Goal: Task Accomplishment & Management: Complete application form

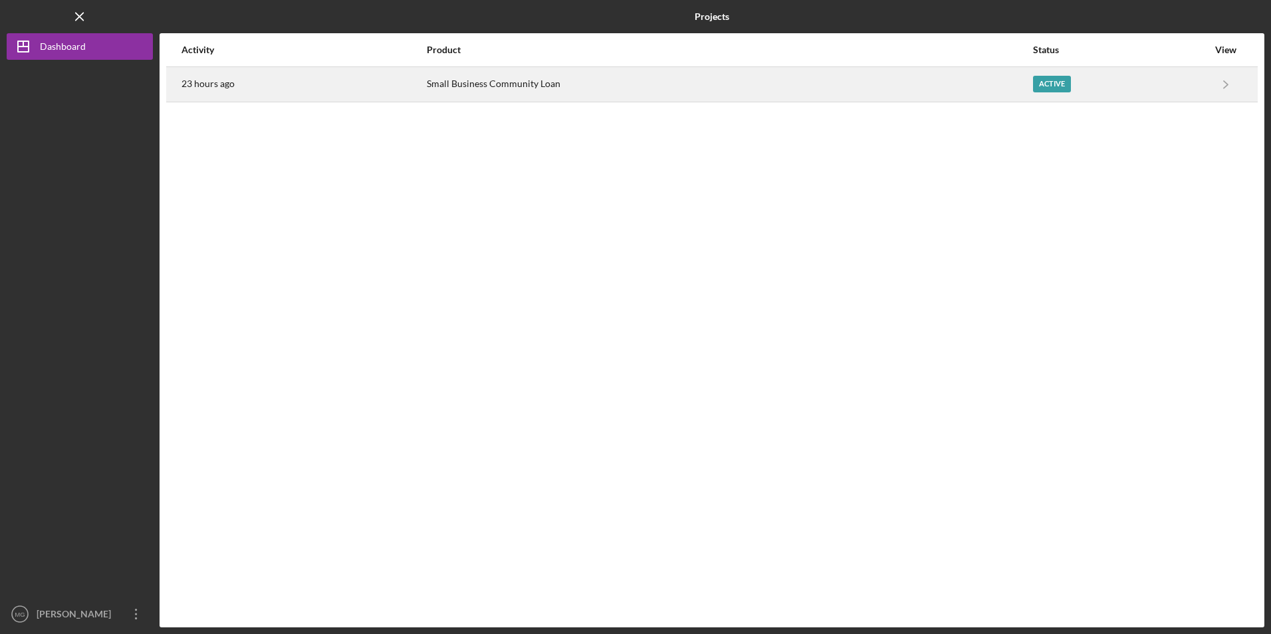
click at [393, 86] on div "23 hours ago" at bounding box center [303, 84] width 244 height 33
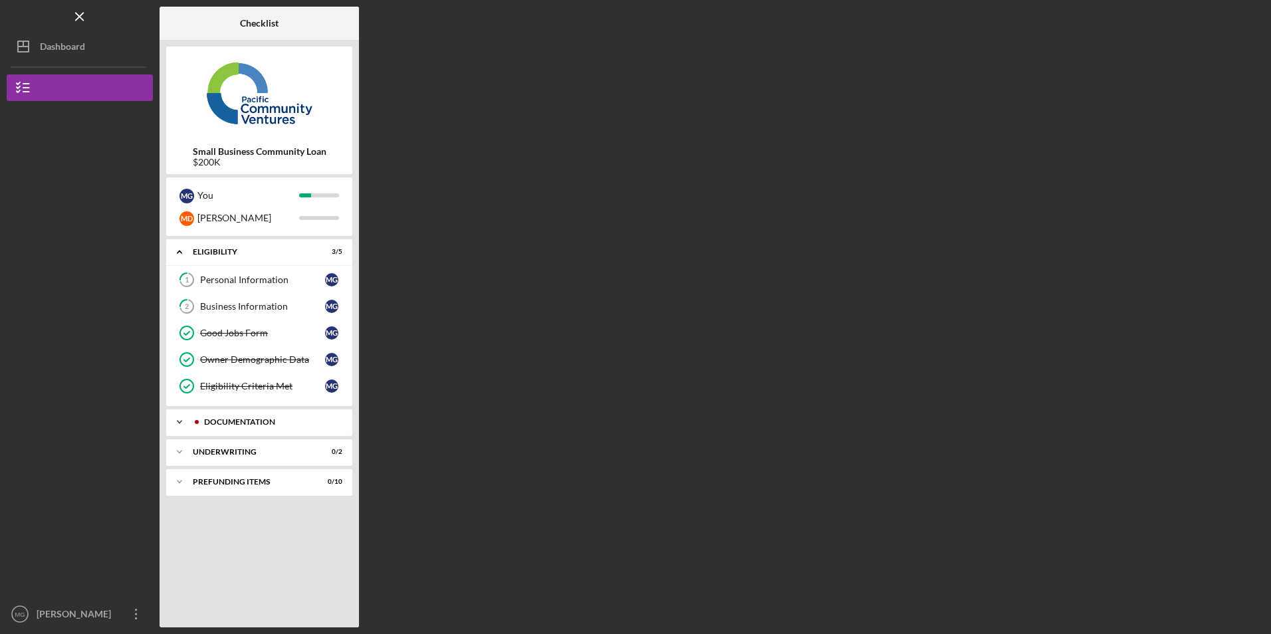
click at [289, 425] on div "Documentation" at bounding box center [270, 422] width 132 height 8
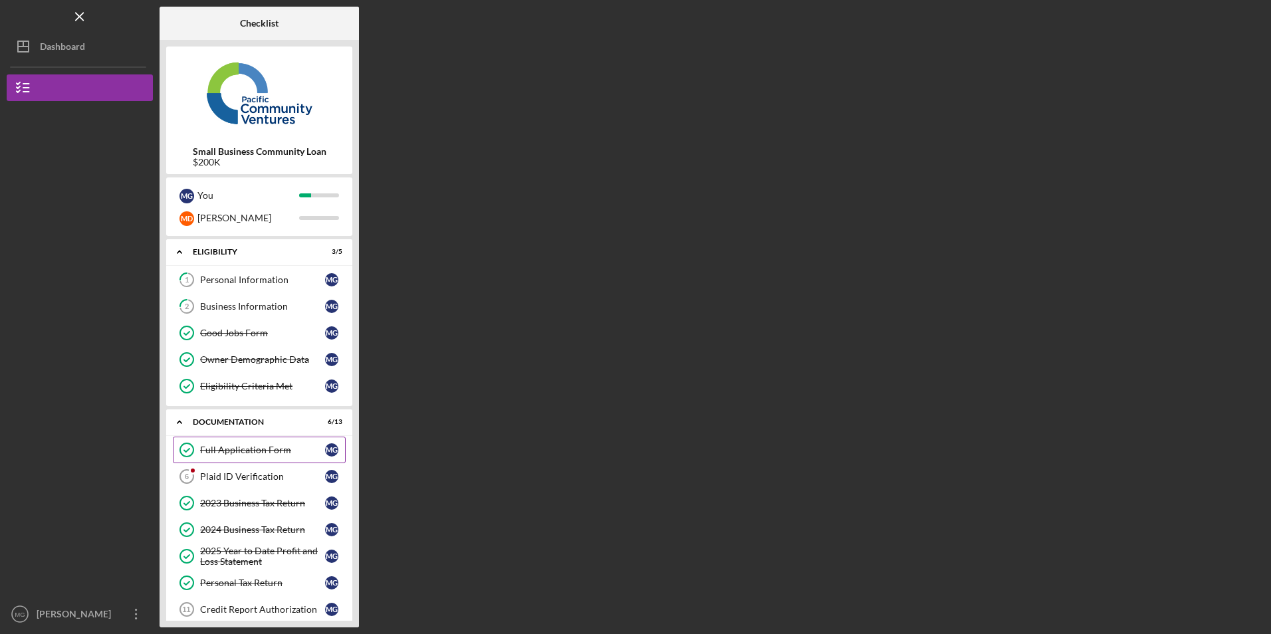
scroll to position [235, 0]
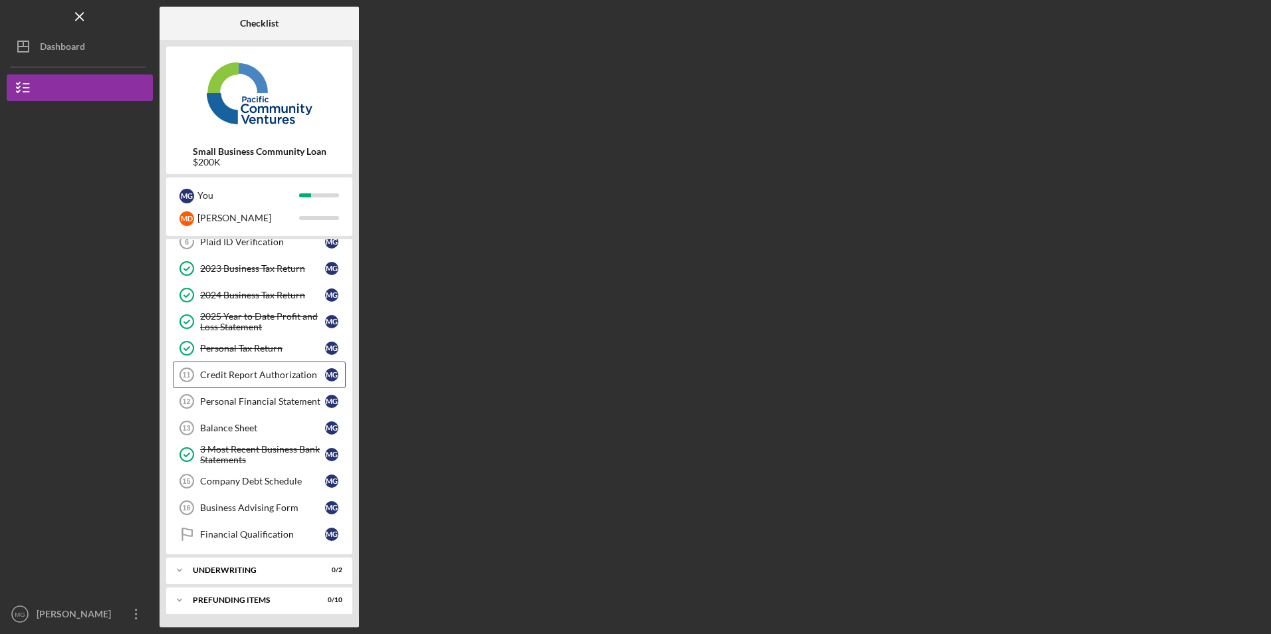
click at [255, 380] on div "Credit Report Authorization" at bounding box center [262, 375] width 125 height 11
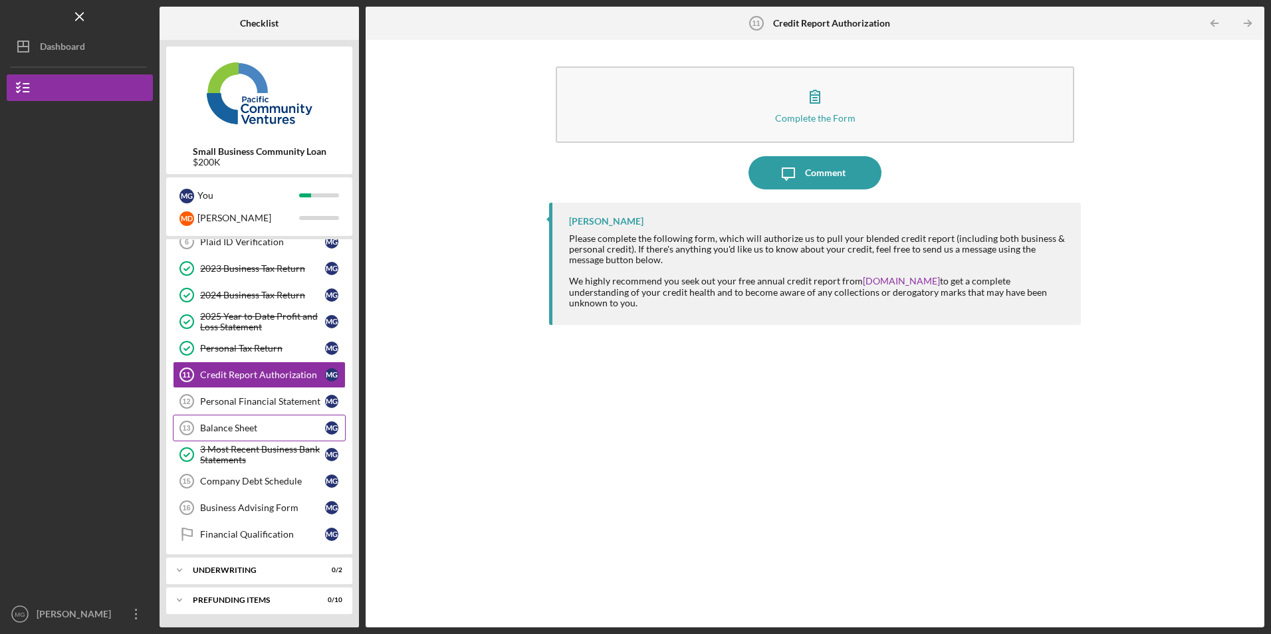
click at [253, 425] on div "Balance Sheet" at bounding box center [262, 428] width 125 height 11
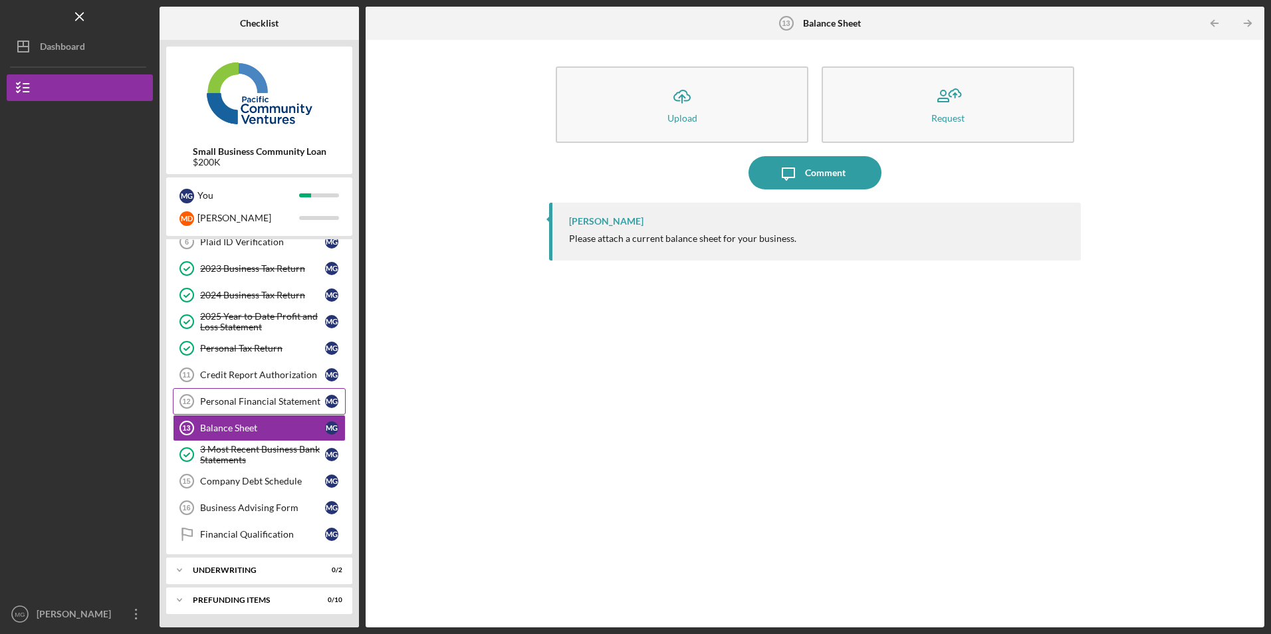
click at [285, 399] on div "Personal Financial Statement" at bounding box center [262, 401] width 125 height 11
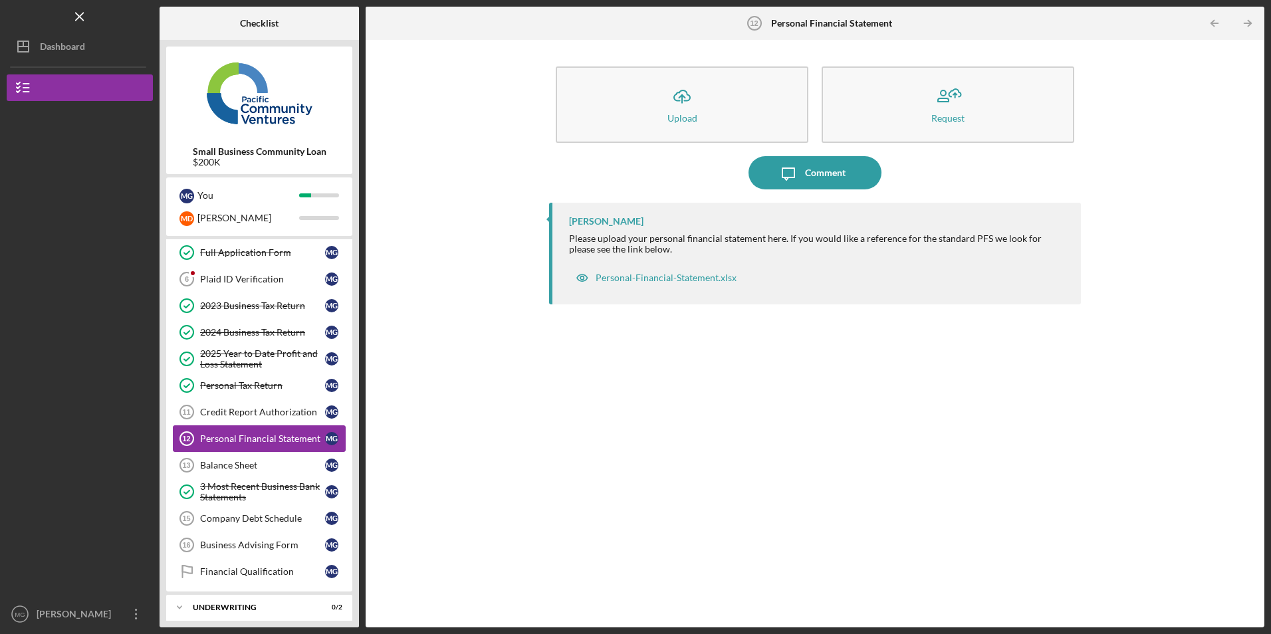
scroll to position [235, 0]
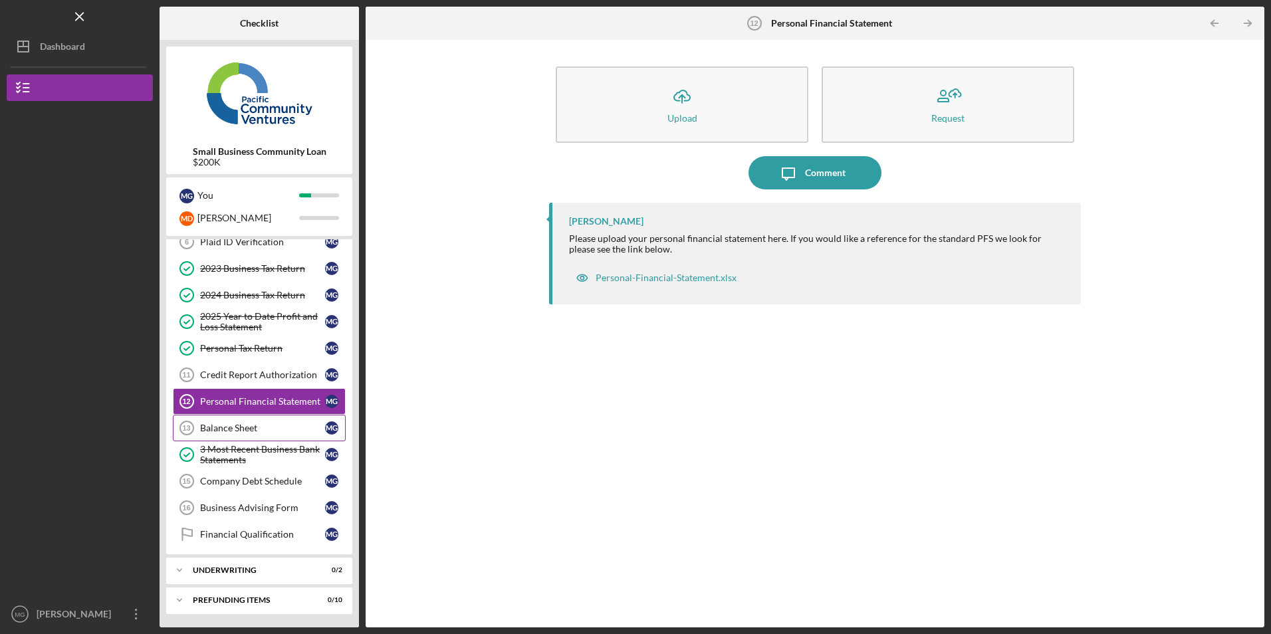
drag, startPoint x: 241, startPoint y: 432, endPoint x: 227, endPoint y: 431, distance: 14.7
click at [242, 431] on div "Balance Sheet" at bounding box center [262, 428] width 125 height 11
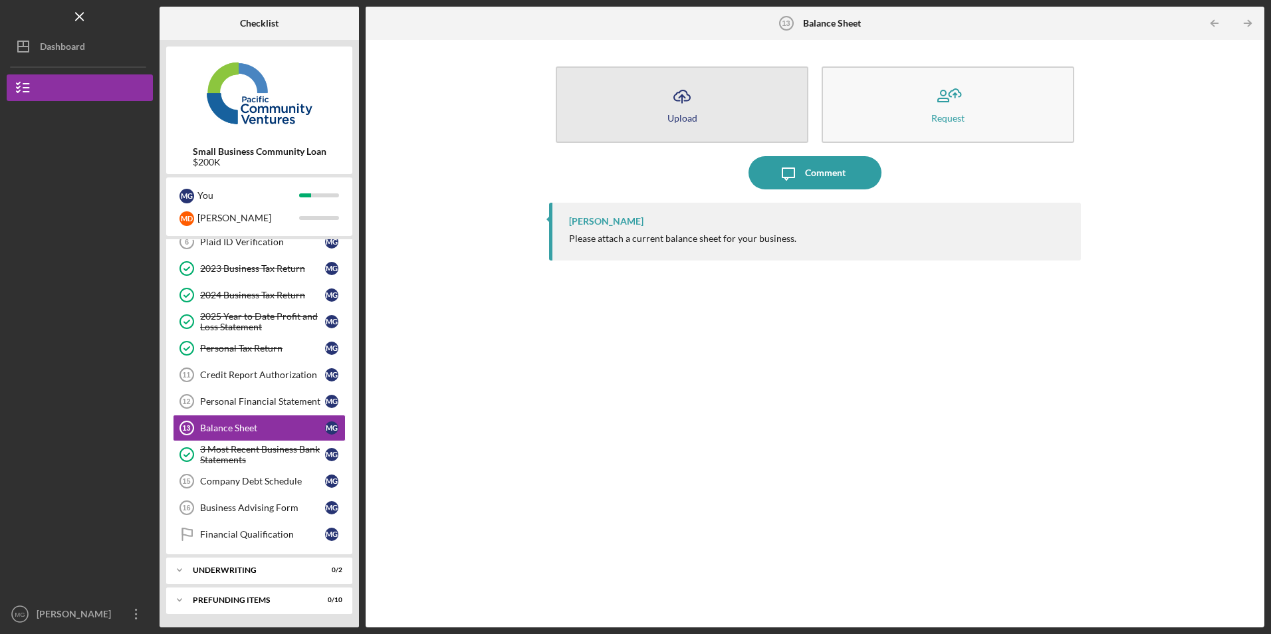
click at [644, 122] on button "Icon/Upload Upload" at bounding box center [682, 104] width 253 height 76
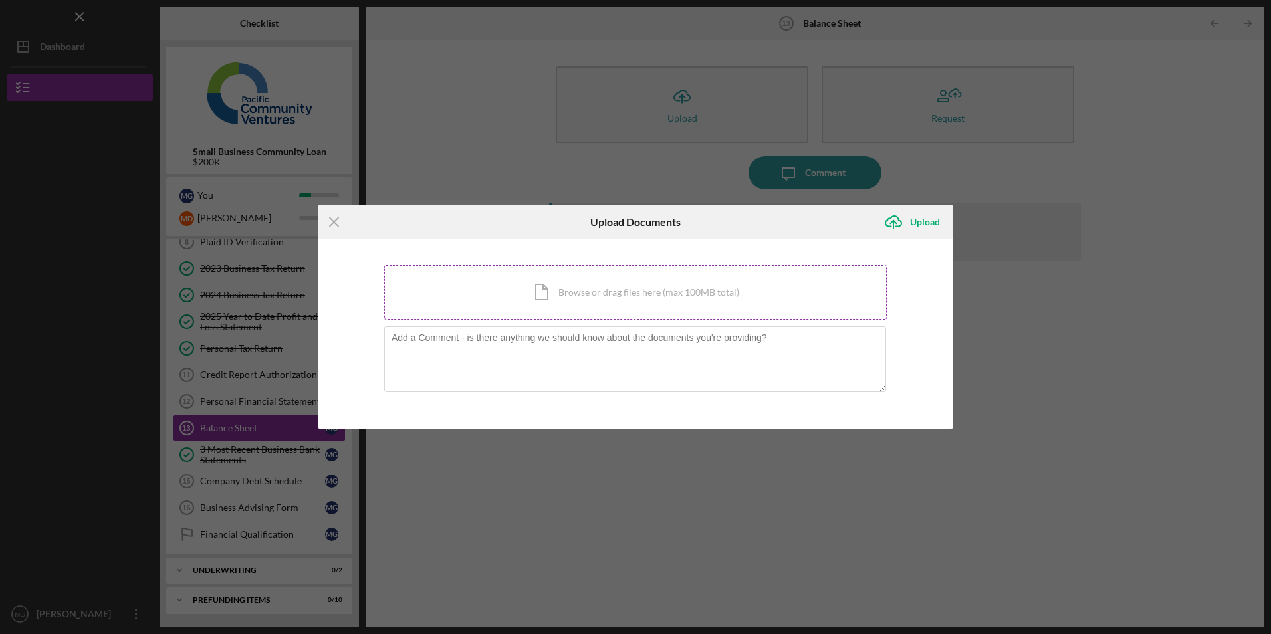
click at [535, 278] on div "Icon/Document Browse or drag files here (max 100MB total) Tap to choose files o…" at bounding box center [635, 292] width 503 height 55
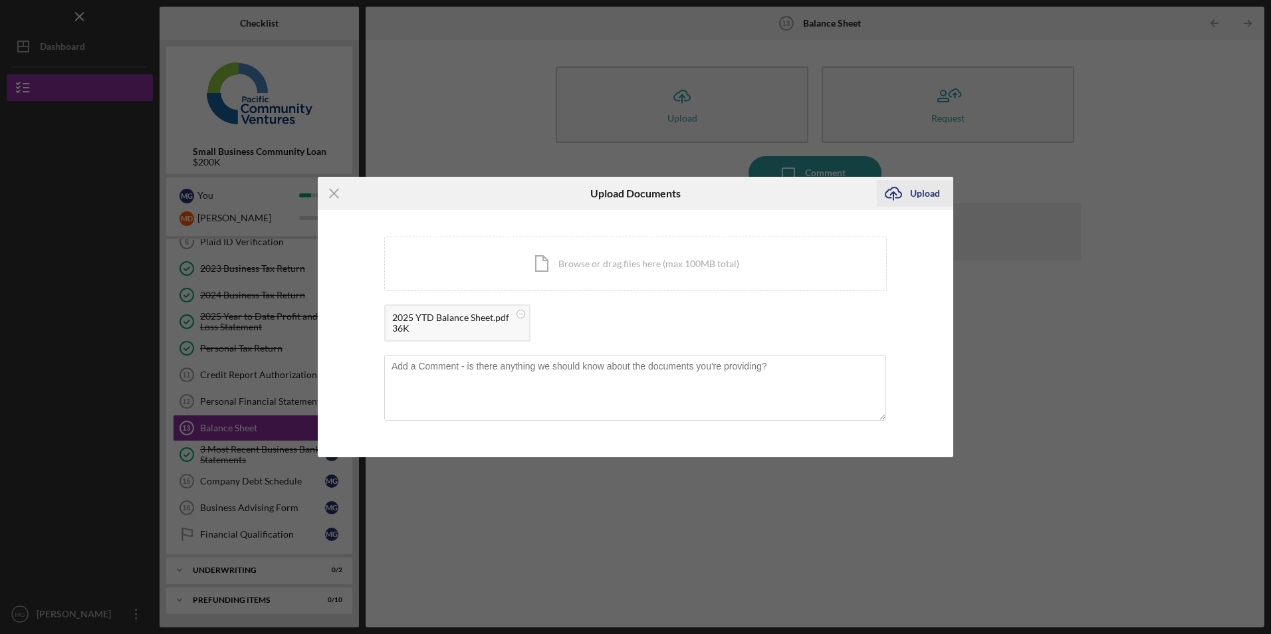
click at [921, 195] on div "Upload" at bounding box center [925, 193] width 30 height 27
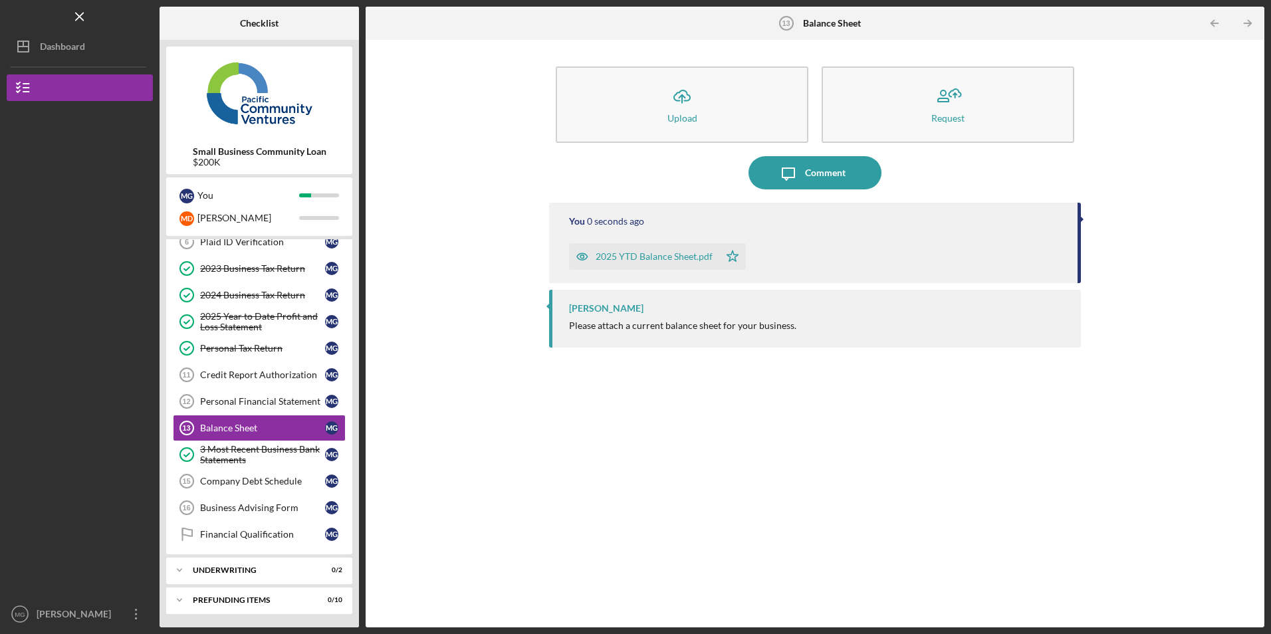
click at [664, 254] on div "2025 YTD Balance Sheet.pdf" at bounding box center [654, 256] width 117 height 11
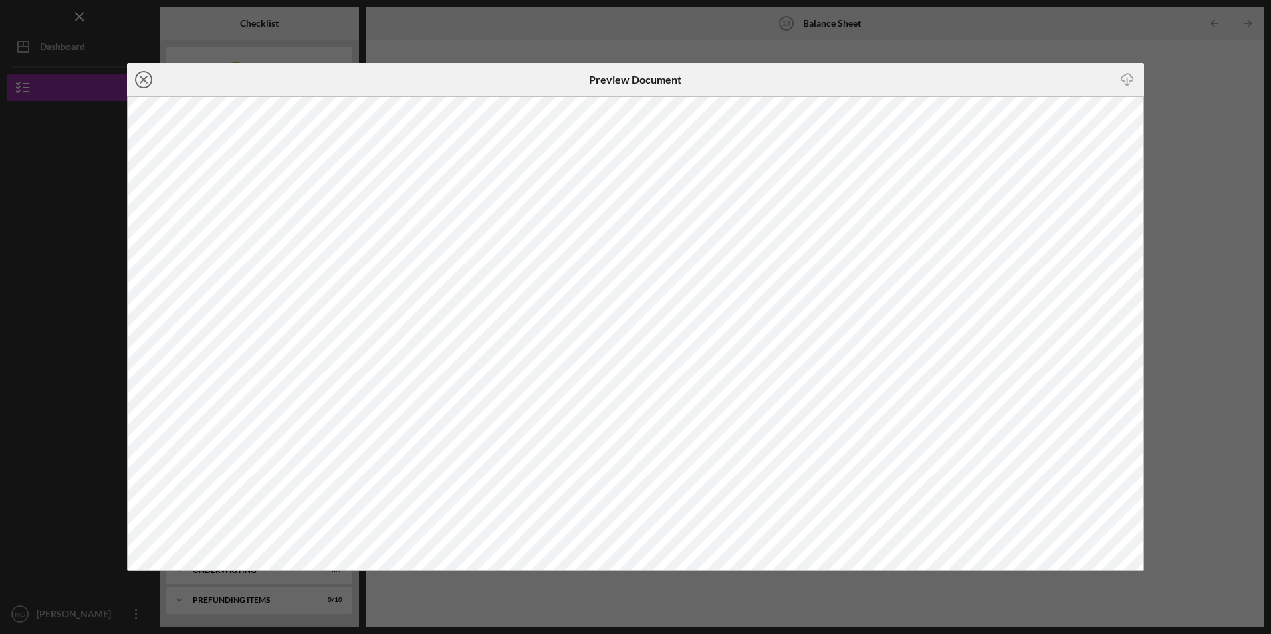
click at [144, 75] on icon "Icon/Close" at bounding box center [143, 79] width 33 height 33
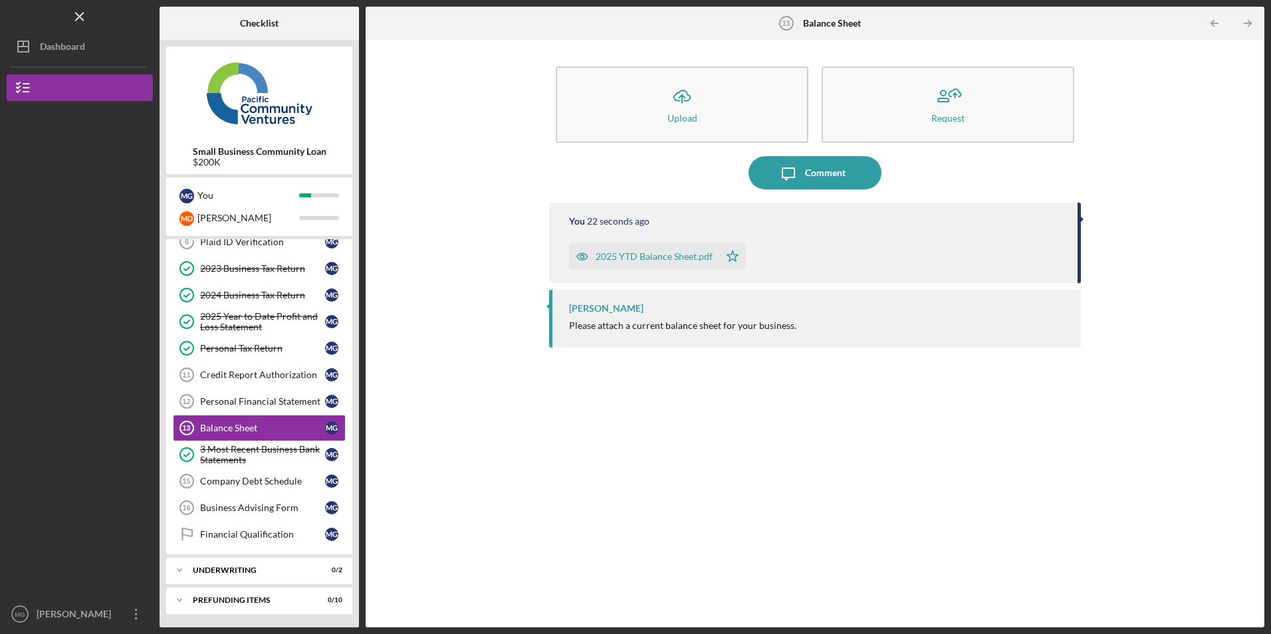
click at [632, 251] on div "2025 YTD Balance Sheet.pdf" at bounding box center [644, 256] width 150 height 27
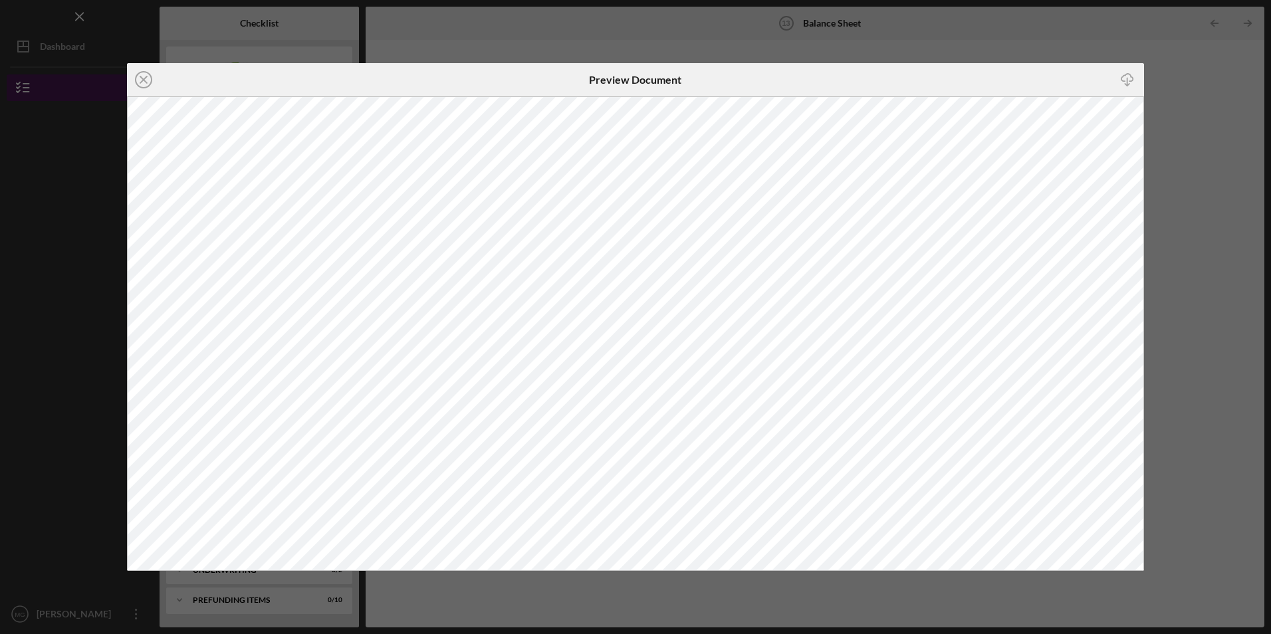
drag, startPoint x: 150, startPoint y: 77, endPoint x: 143, endPoint y: 78, distance: 7.4
click at [148, 77] on icon "Icon/Close" at bounding box center [143, 79] width 33 height 33
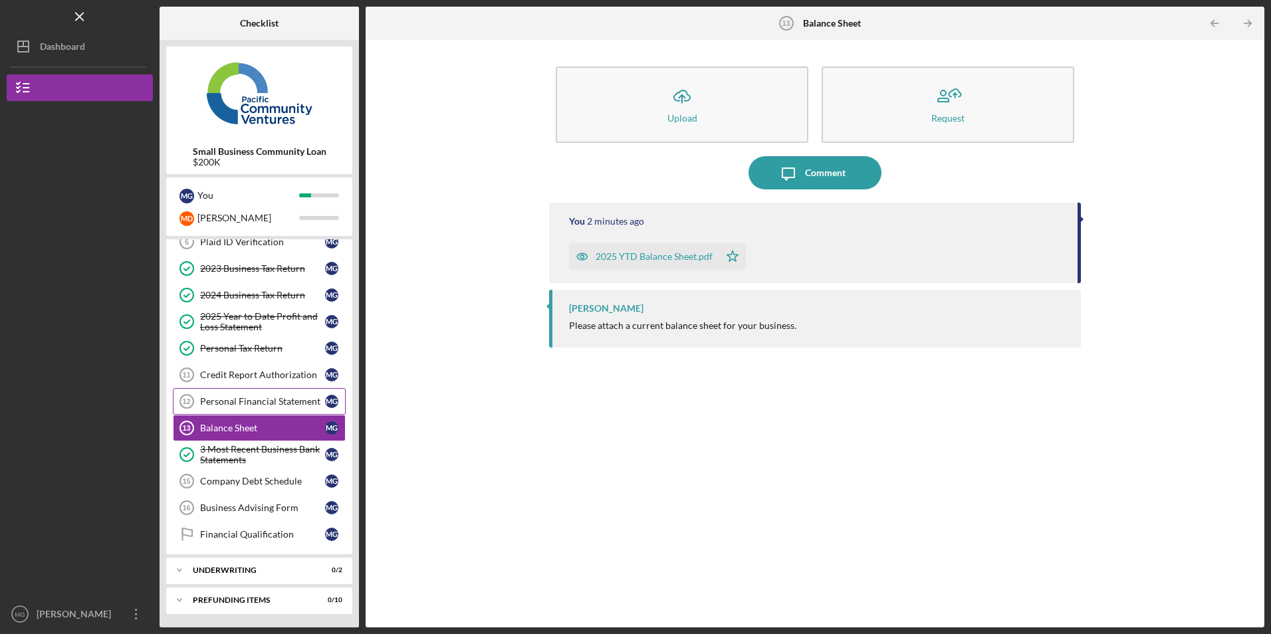
click at [258, 392] on link "Personal Financial Statement 12 Personal Financial Statement M G" at bounding box center [259, 401] width 173 height 27
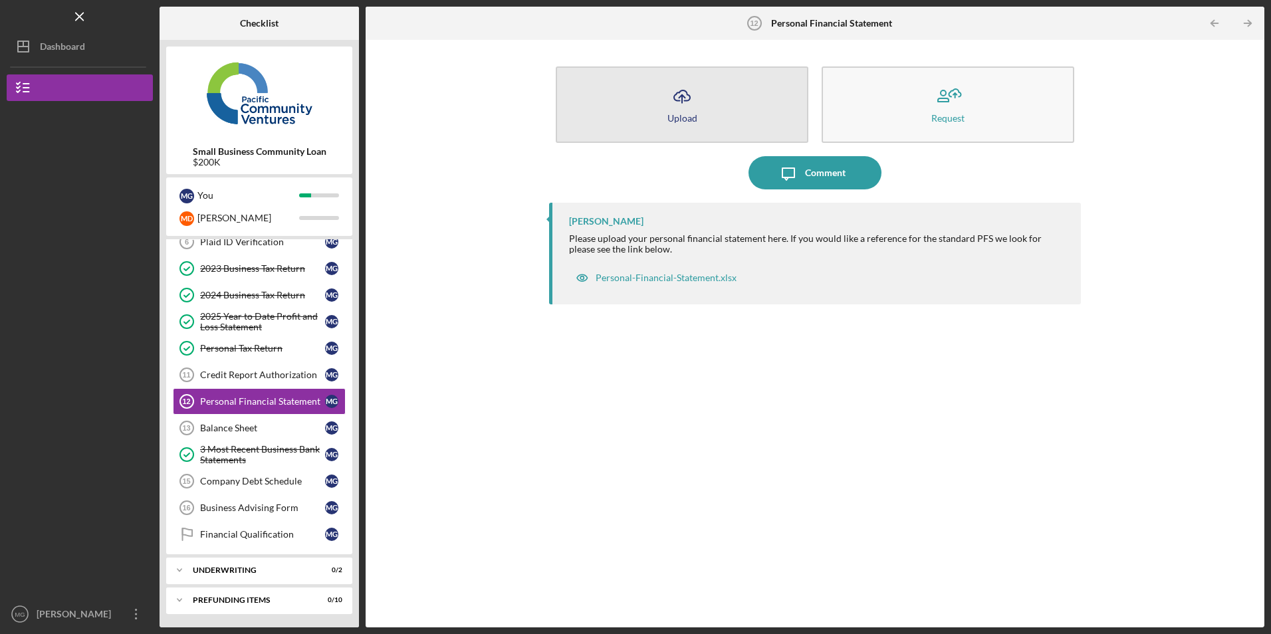
click at [697, 106] on icon "Icon/Upload" at bounding box center [681, 96] width 33 height 33
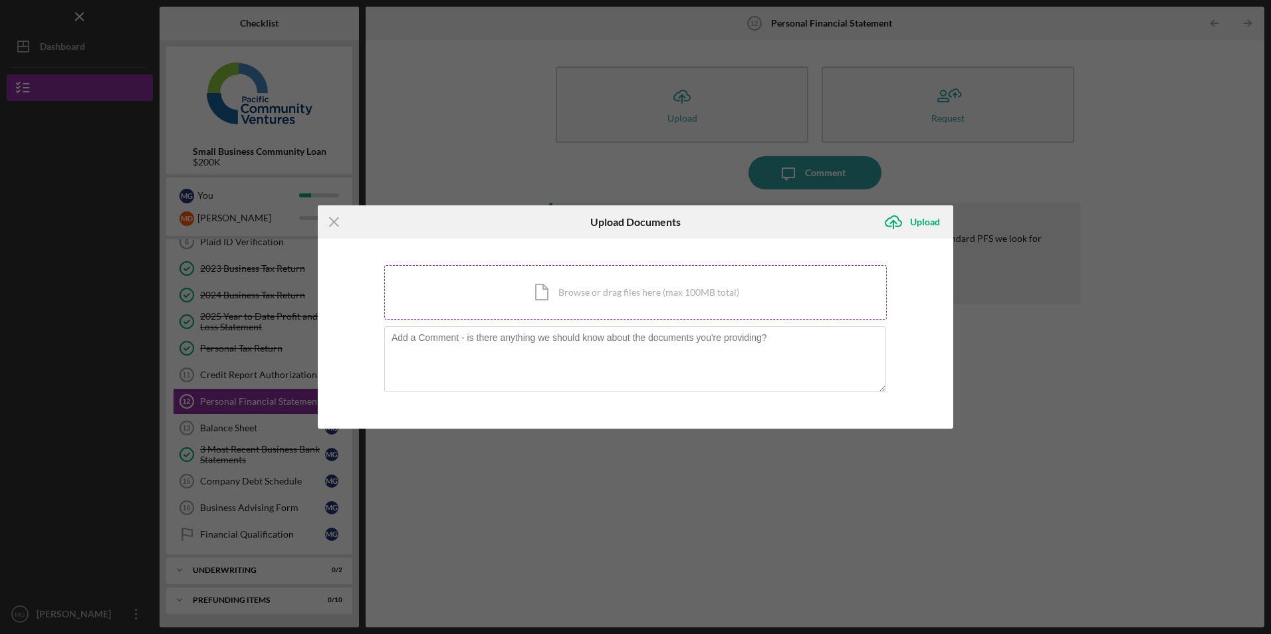
click at [596, 289] on div "Icon/Document Browse or drag files here (max 100MB total) Tap to choose files o…" at bounding box center [635, 292] width 503 height 55
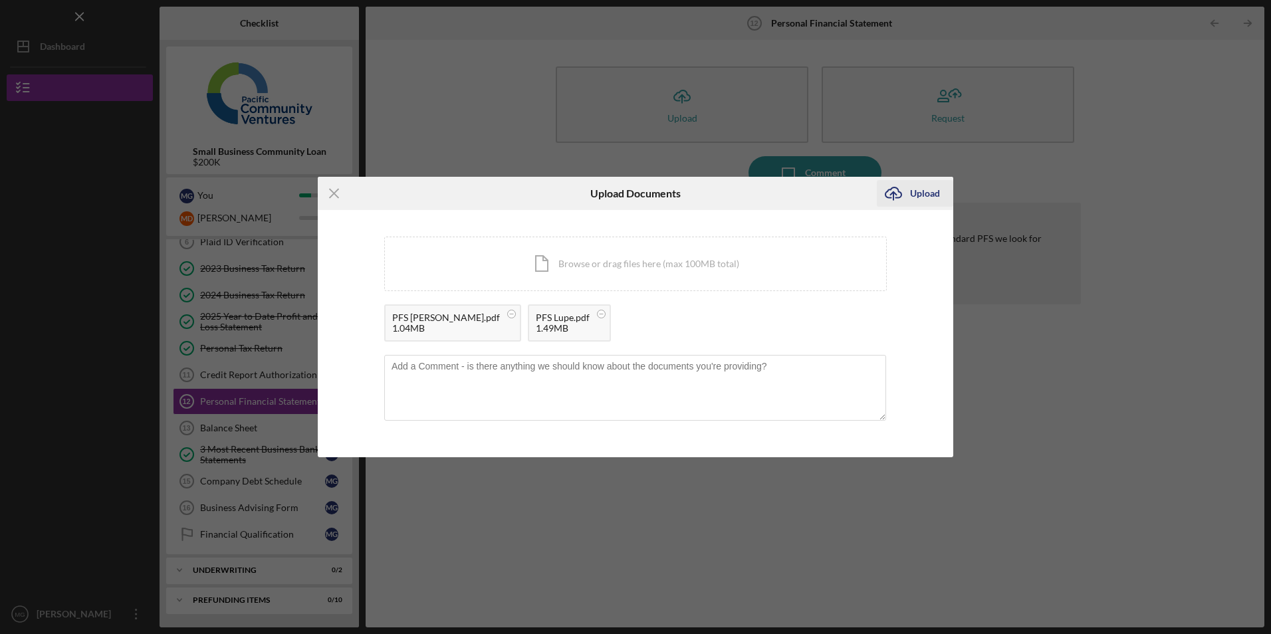
click at [921, 193] on div "Upload" at bounding box center [925, 193] width 30 height 27
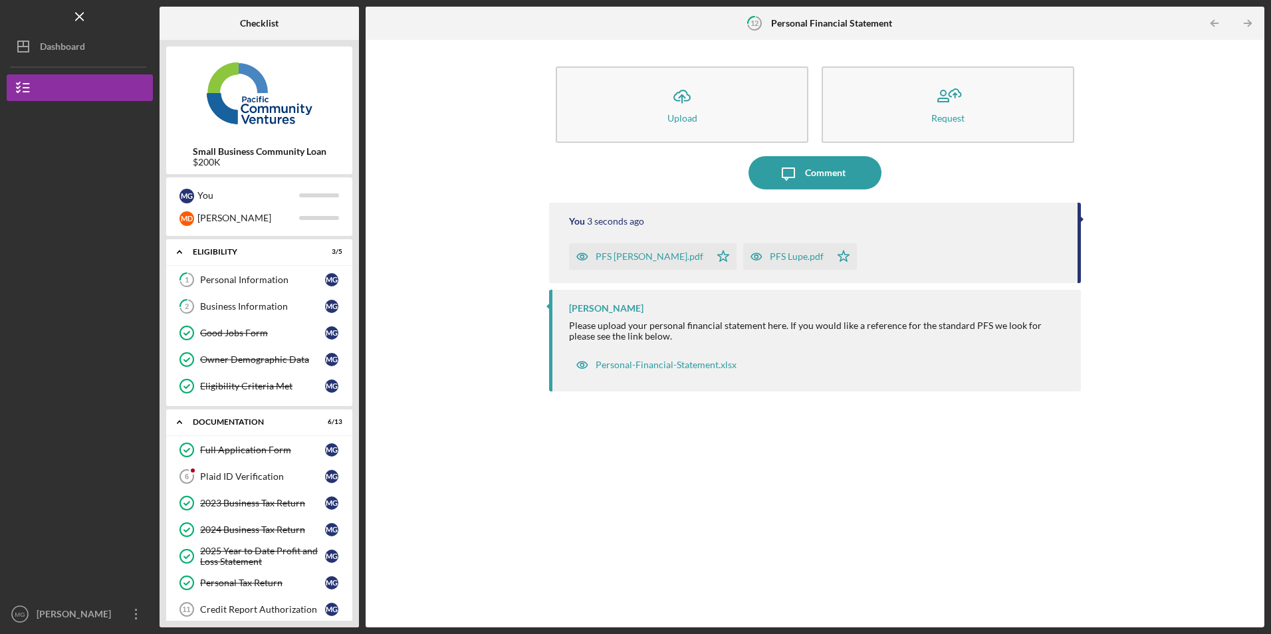
scroll to position [183, 0]
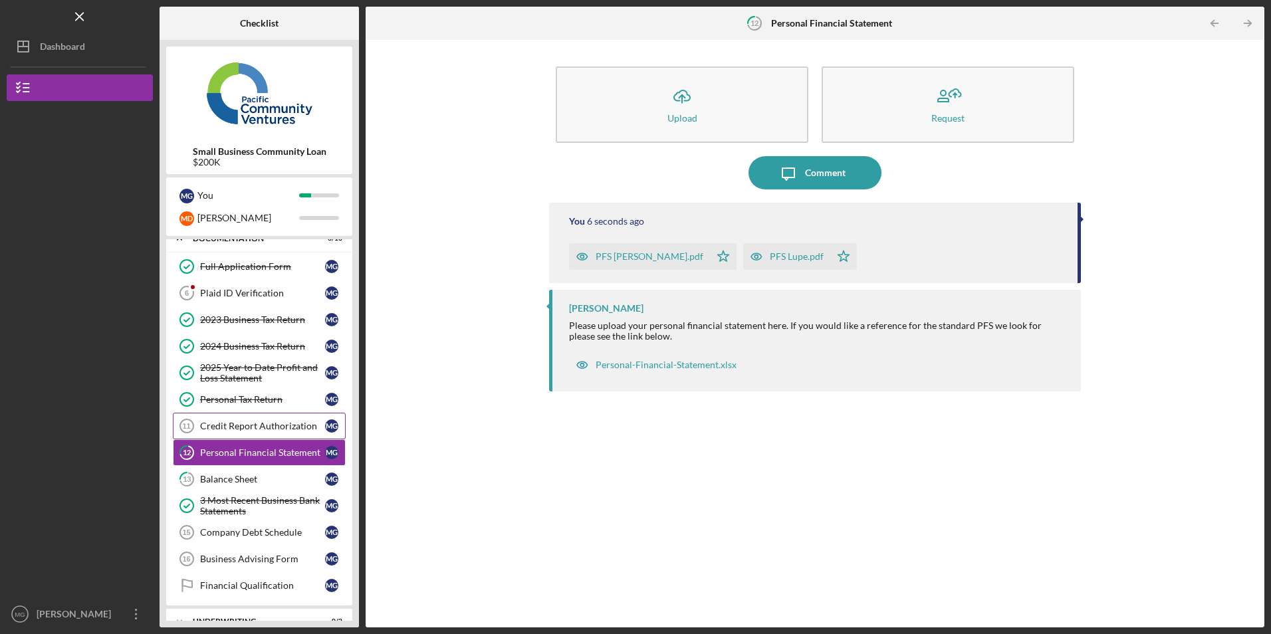
click at [259, 423] on div "Credit Report Authorization" at bounding box center [262, 426] width 125 height 11
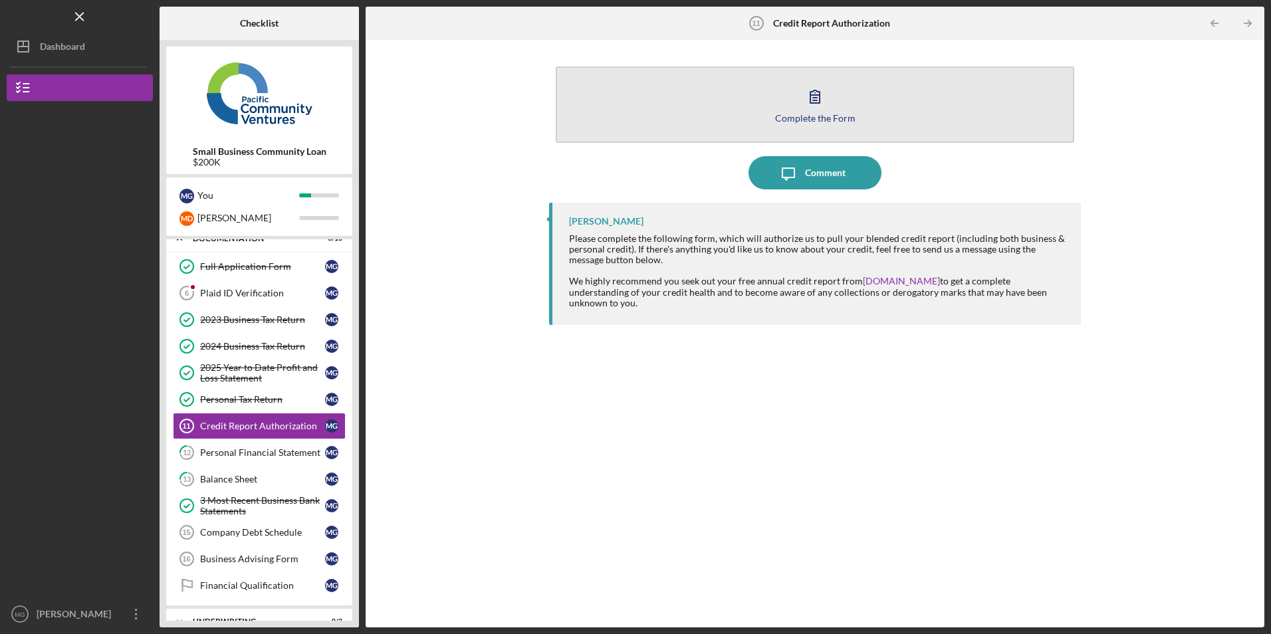
click at [701, 118] on button "Complete the Form Form" at bounding box center [815, 104] width 518 height 76
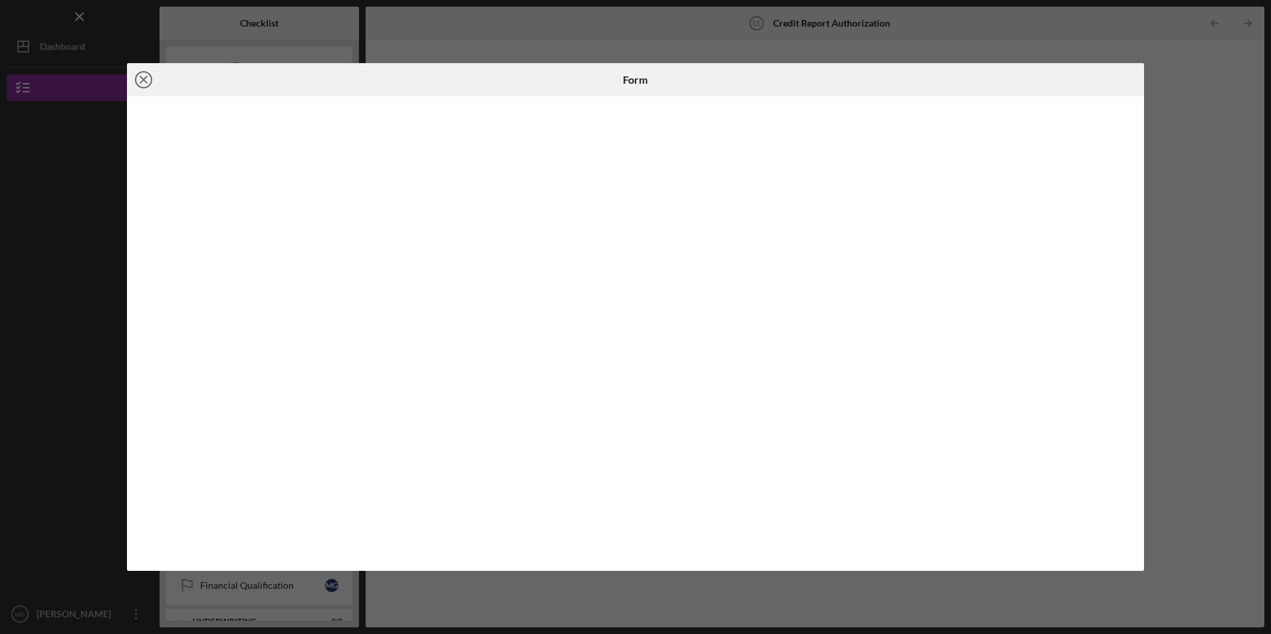
click at [143, 76] on icon "Icon/Close" at bounding box center [143, 79] width 33 height 33
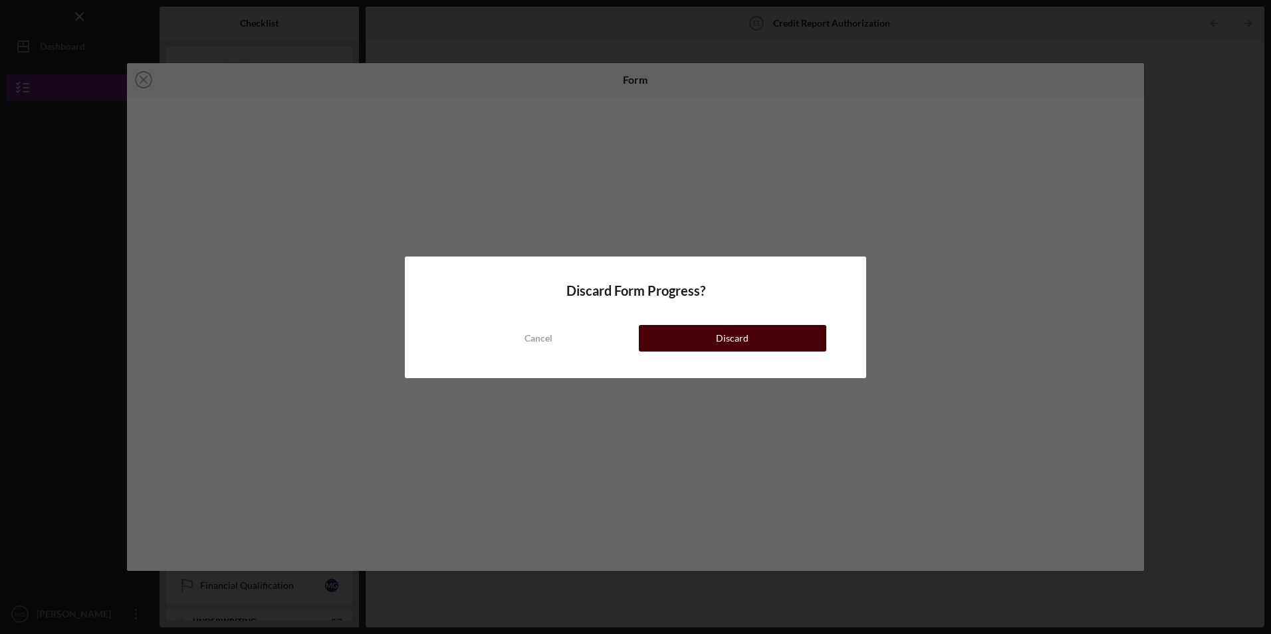
click at [721, 335] on div "Discard" at bounding box center [732, 338] width 33 height 27
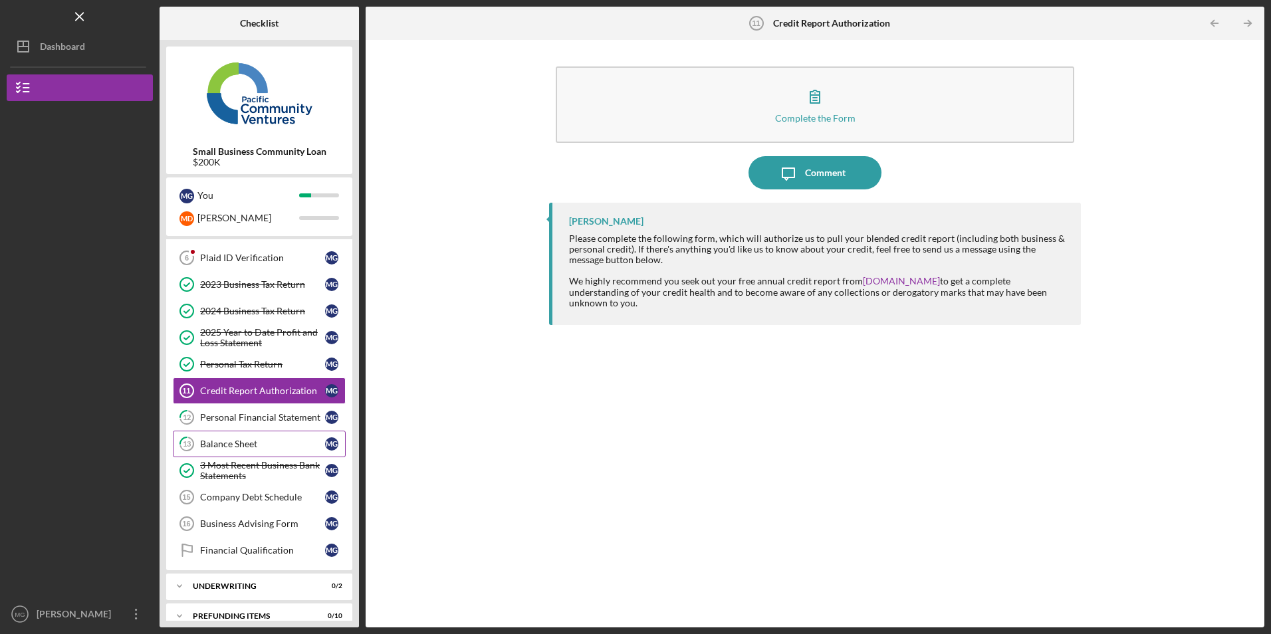
scroll to position [235, 0]
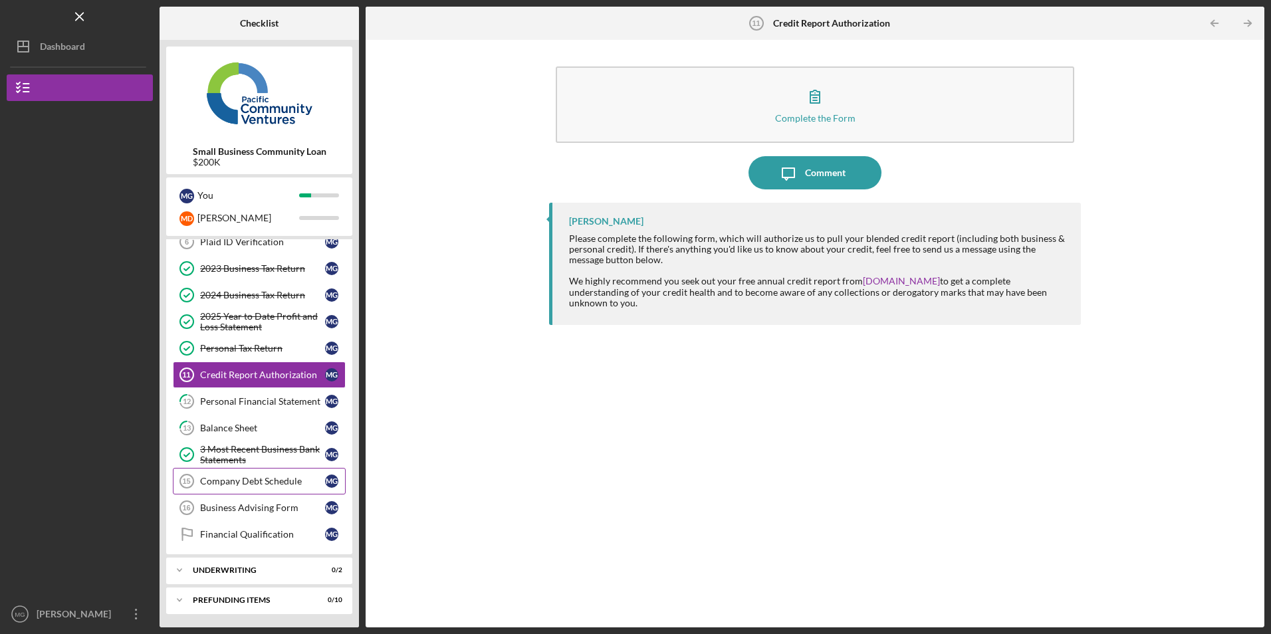
click at [271, 479] on div "Company Debt Schedule" at bounding box center [262, 481] width 125 height 11
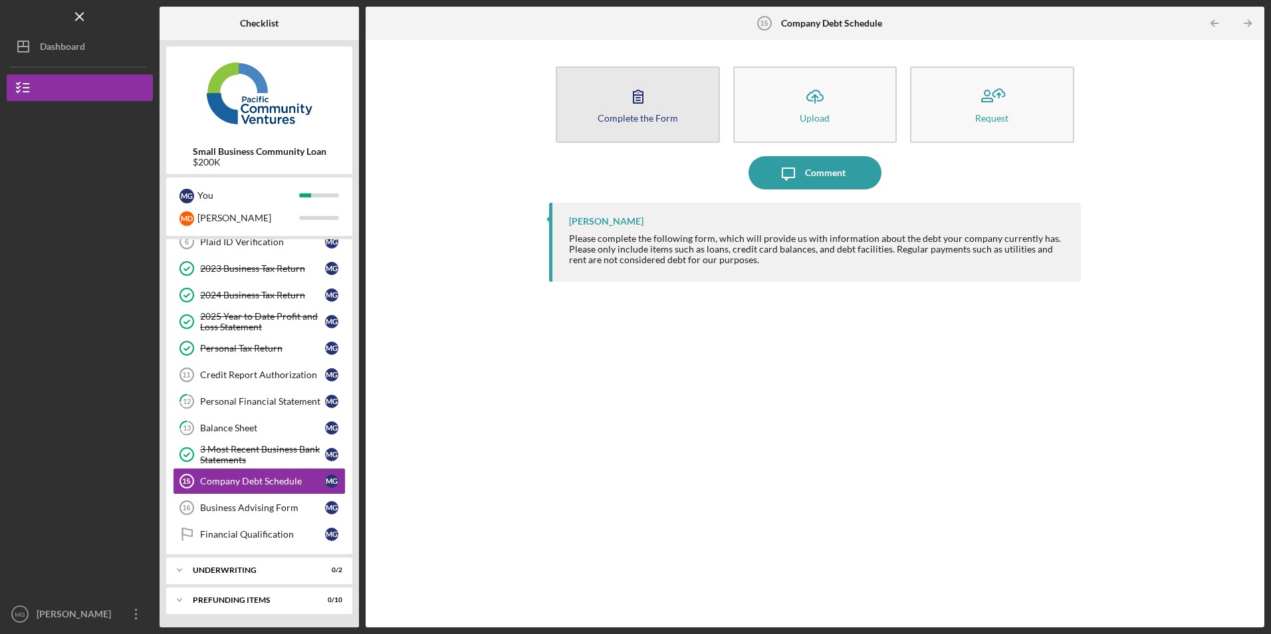
click at [647, 114] on div "Complete the Form" at bounding box center [638, 118] width 80 height 10
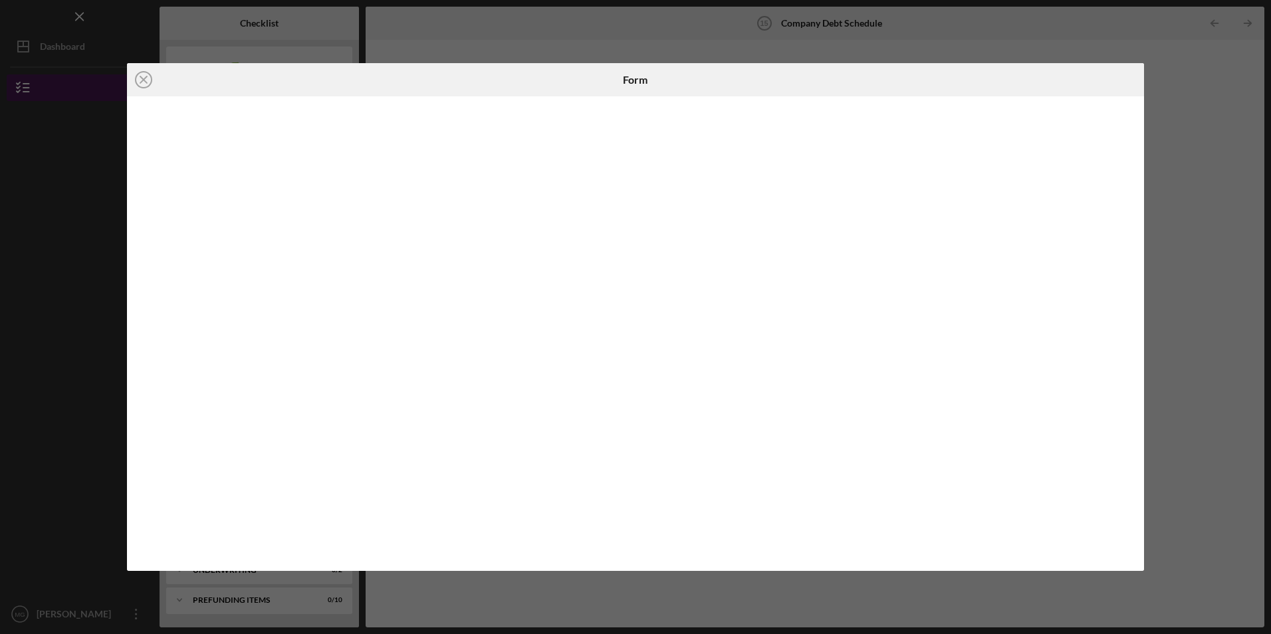
click at [143, 77] on icon "Icon/Close" at bounding box center [143, 79] width 33 height 33
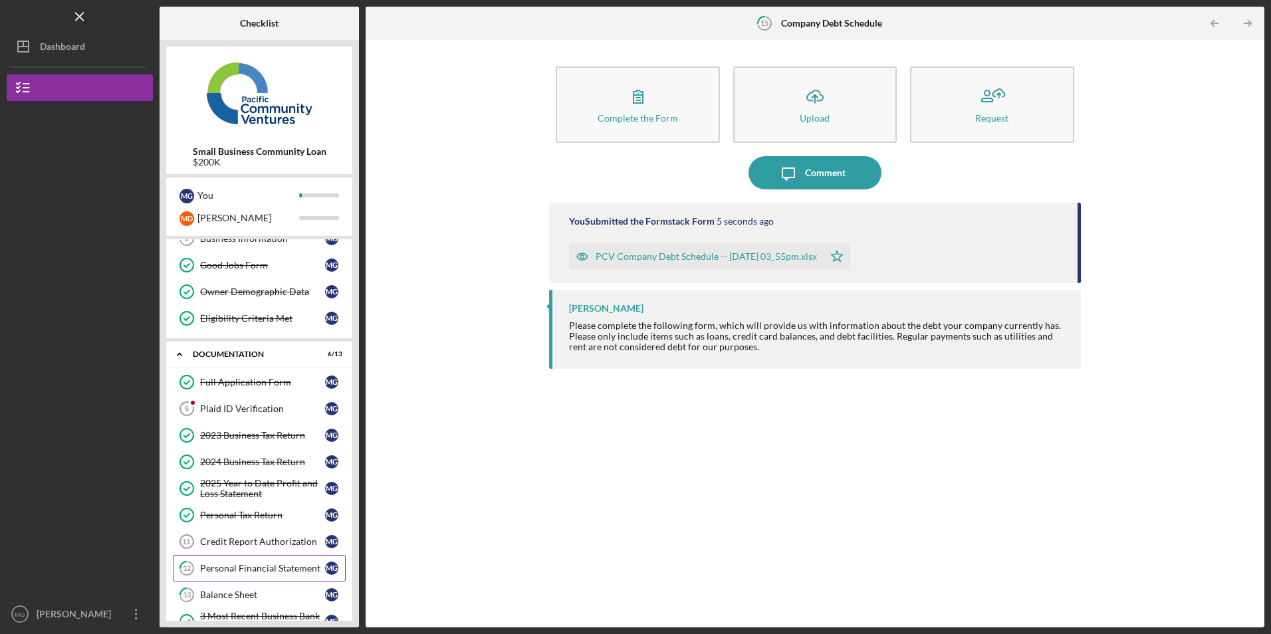
scroll to position [189, 0]
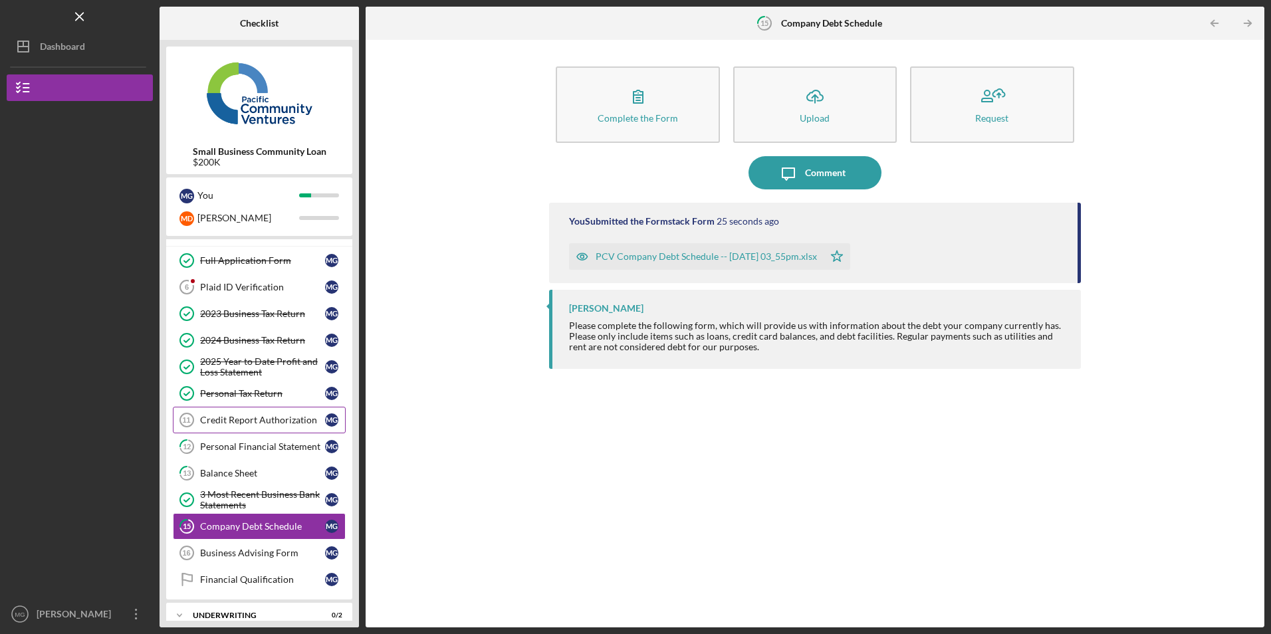
click at [256, 421] on div "Credit Report Authorization" at bounding box center [262, 420] width 125 height 11
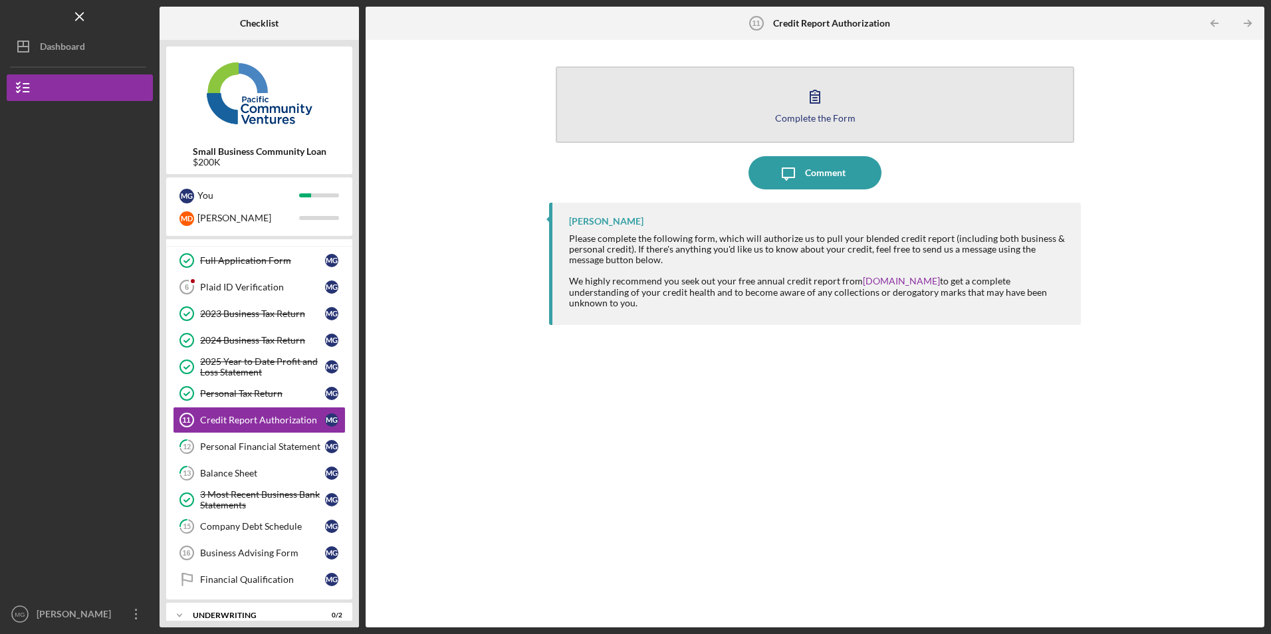
click at [665, 124] on button "Complete the Form Form" at bounding box center [815, 104] width 518 height 76
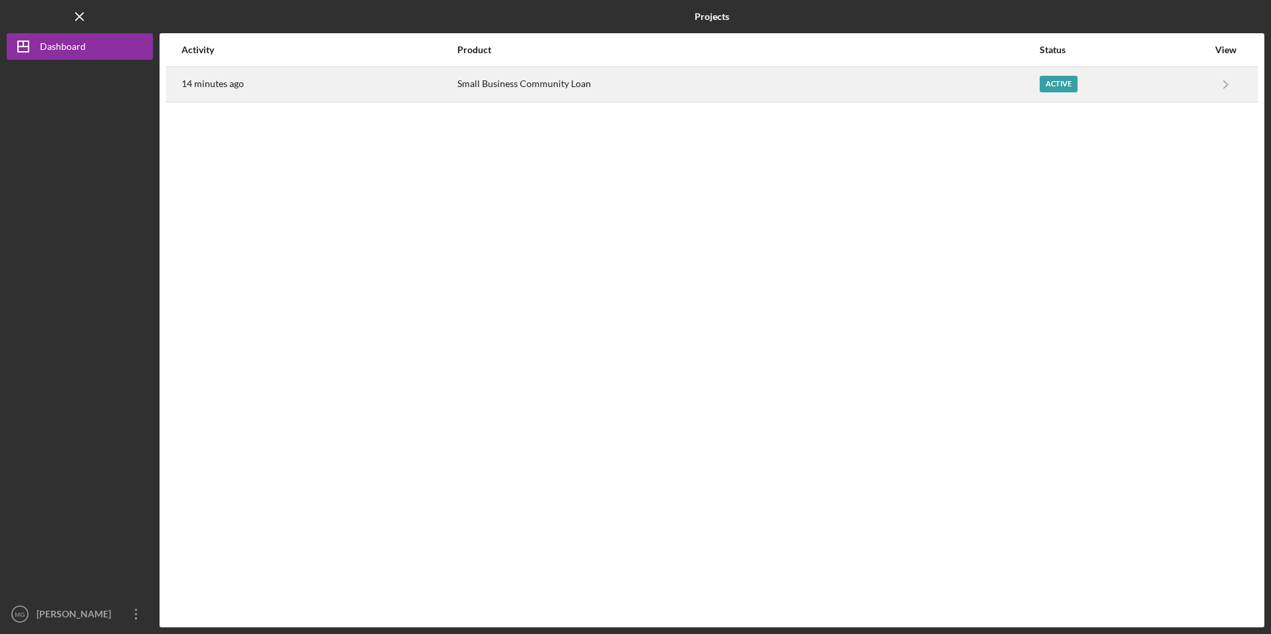
click at [205, 91] on div "14 minutes ago" at bounding box center [318, 84] width 275 height 33
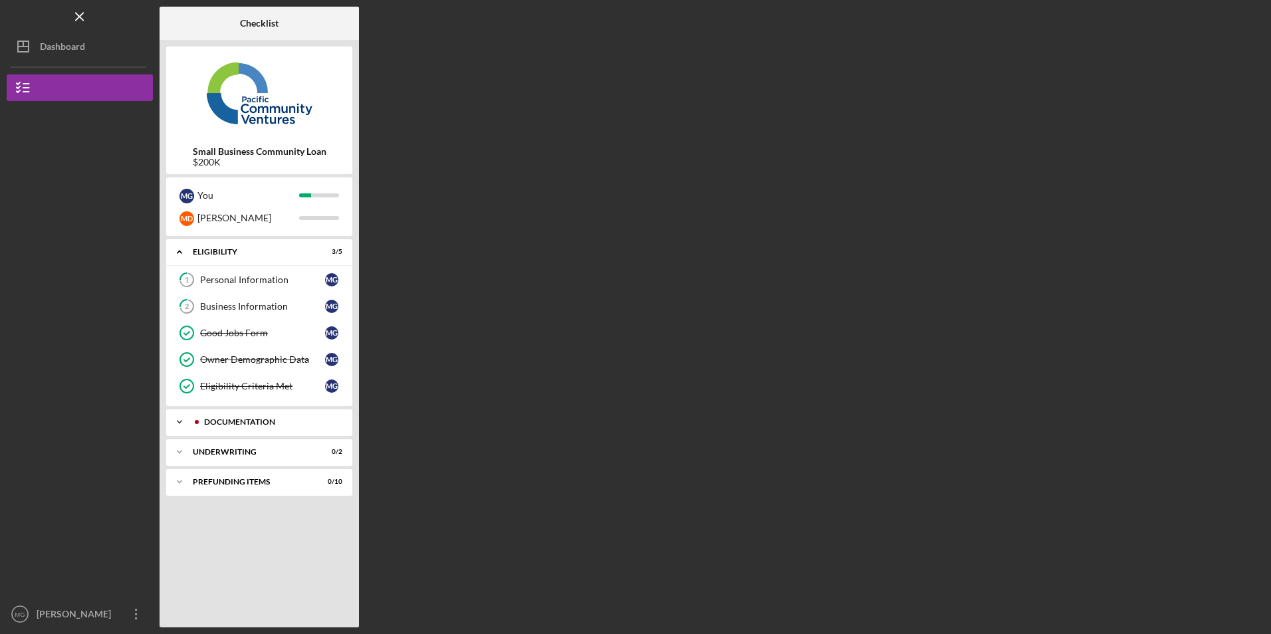
click at [231, 420] on div "Documentation" at bounding box center [270, 422] width 132 height 8
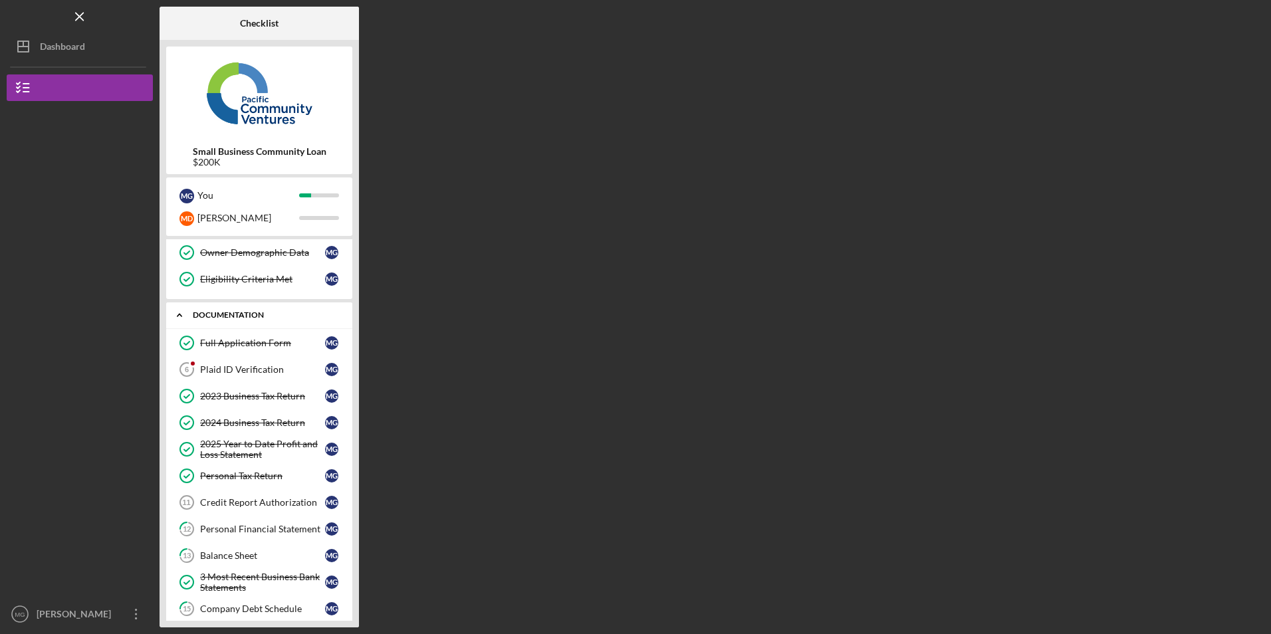
scroll to position [102, 0]
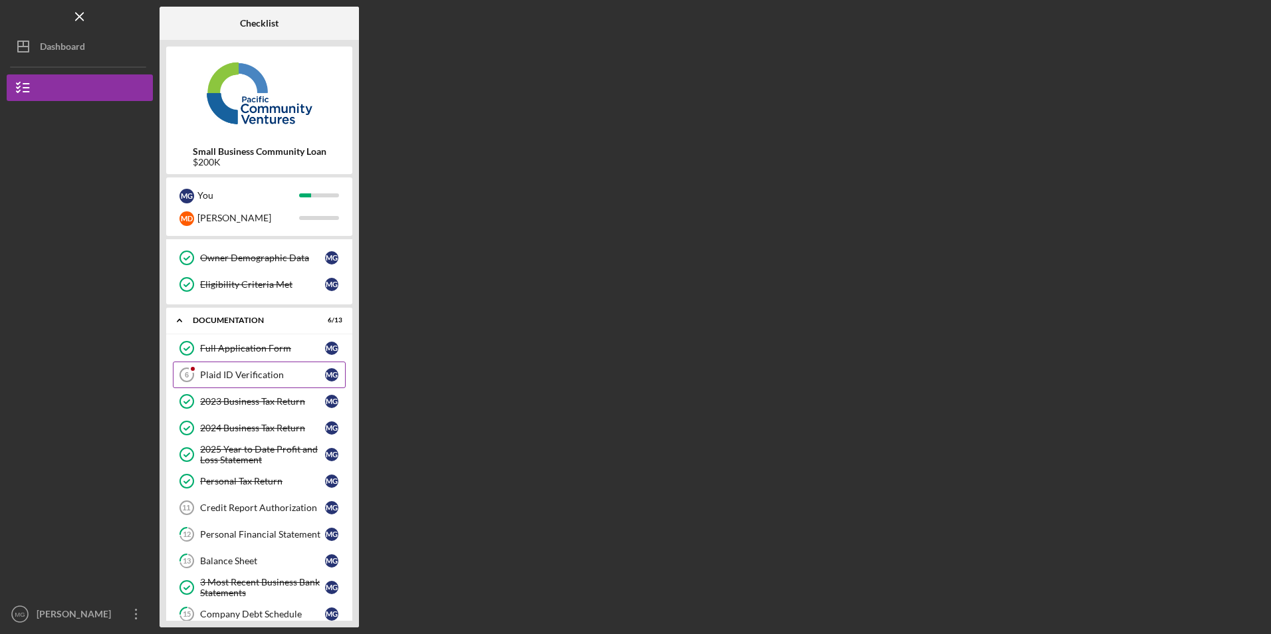
click at [227, 379] on div "Plaid ID Verification" at bounding box center [262, 375] width 125 height 11
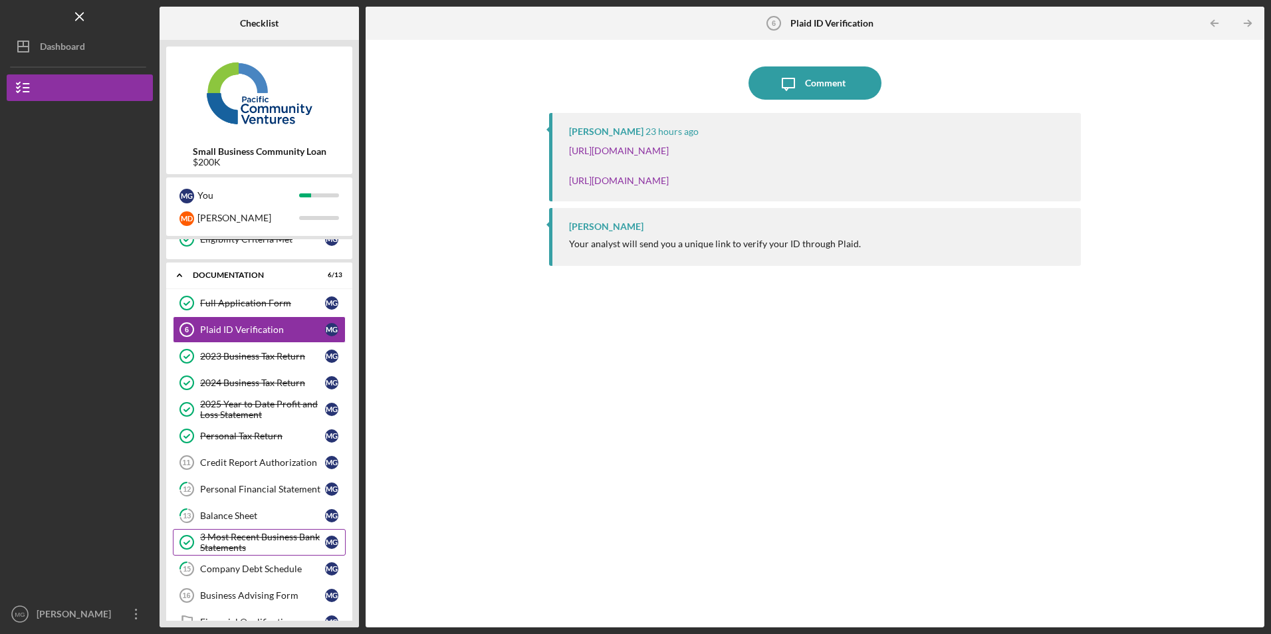
scroll to position [235, 0]
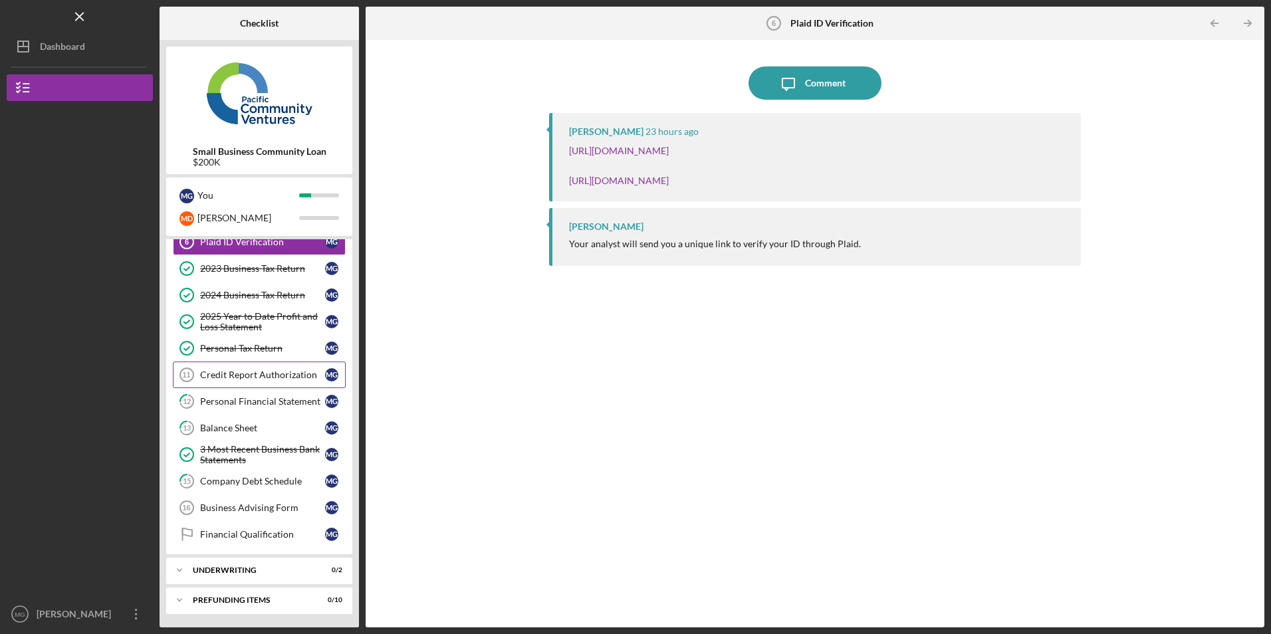
click at [233, 384] on link "Credit Report Authorization 11 Credit Report Authorization M G" at bounding box center [259, 375] width 173 height 27
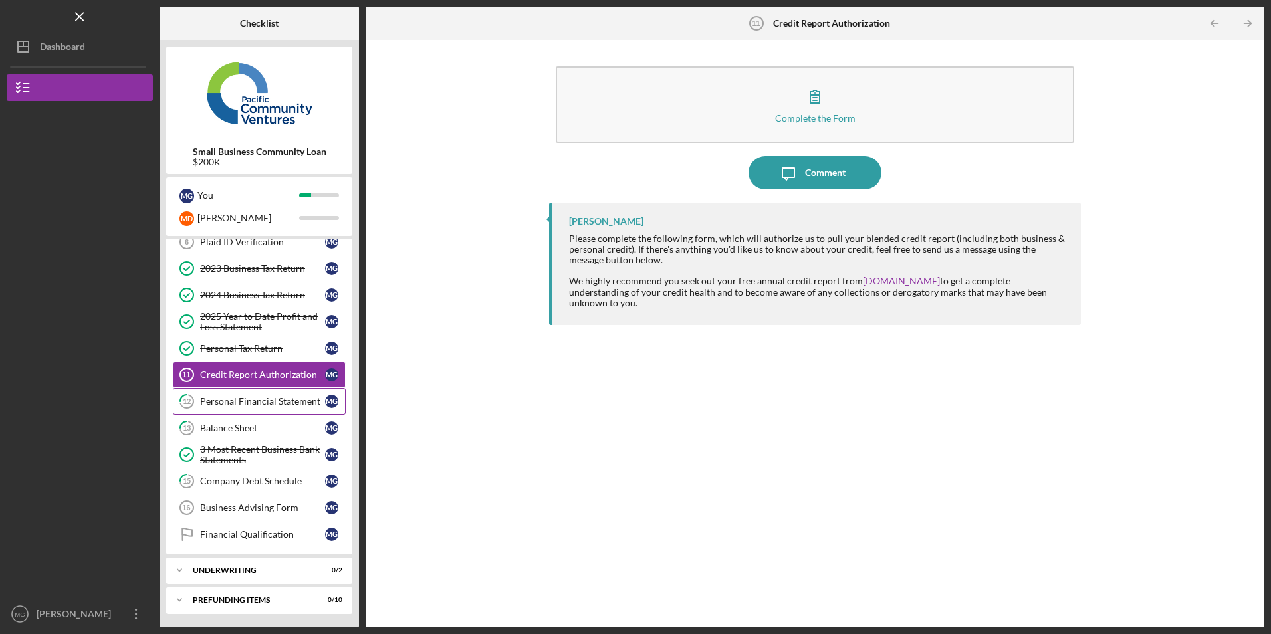
click at [226, 414] on link "12 Personal Financial Statement M G" at bounding box center [259, 401] width 173 height 27
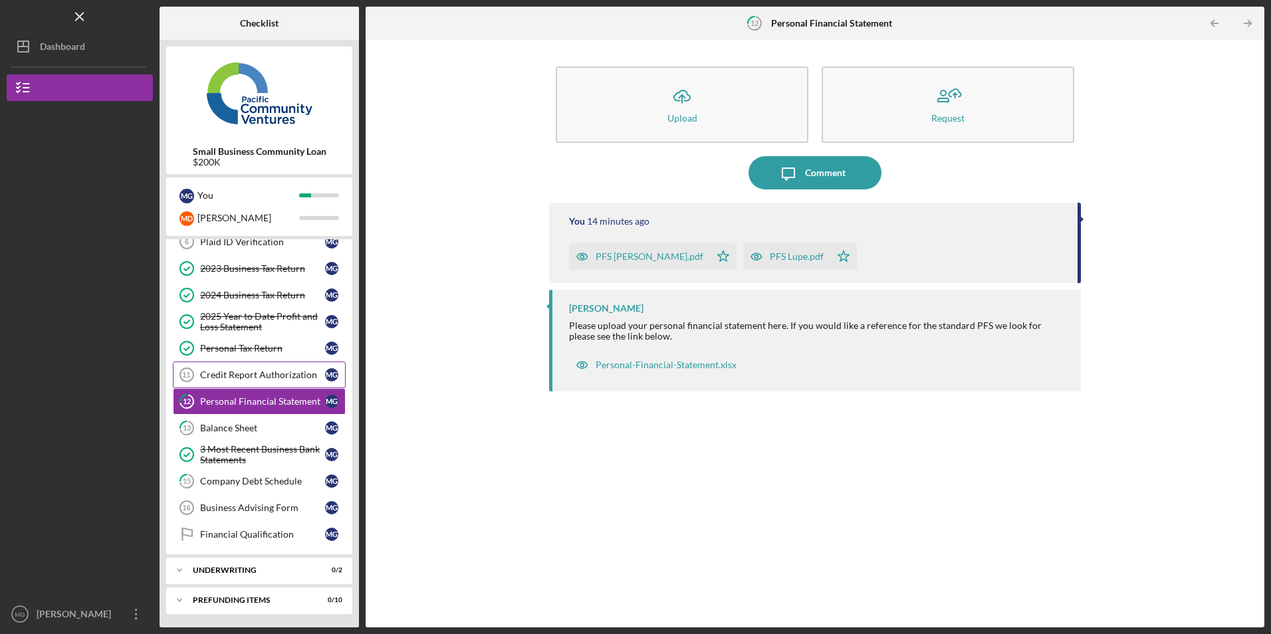
click at [235, 380] on div "Credit Report Authorization" at bounding box center [262, 375] width 125 height 11
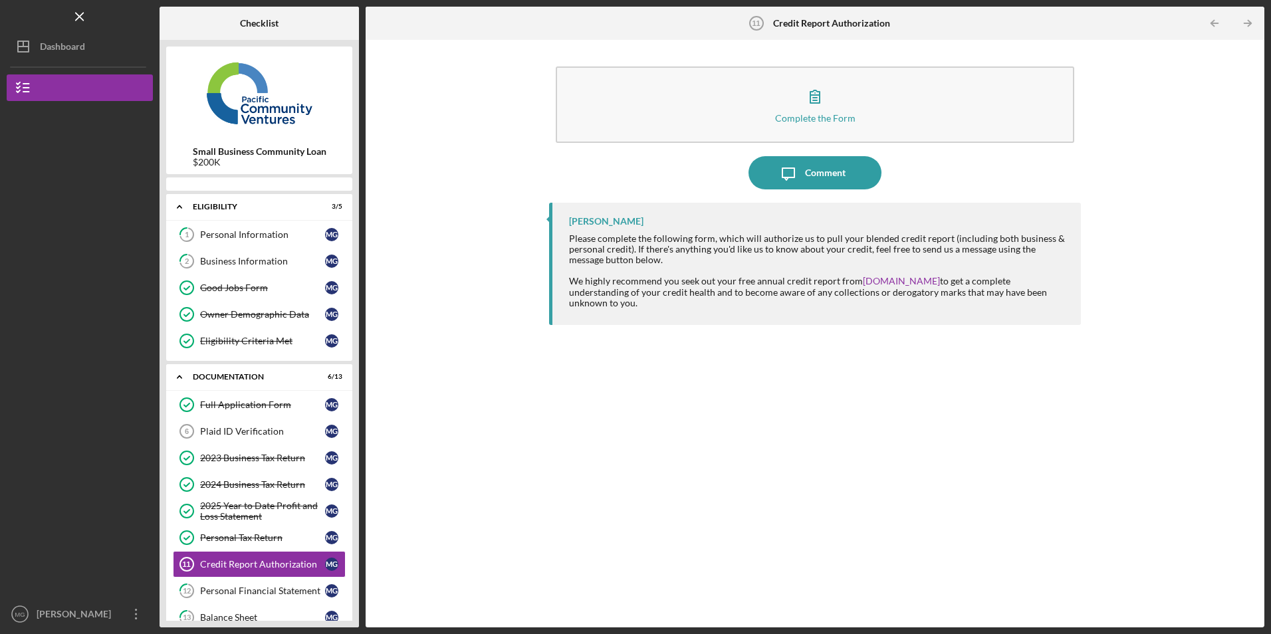
scroll to position [157, 0]
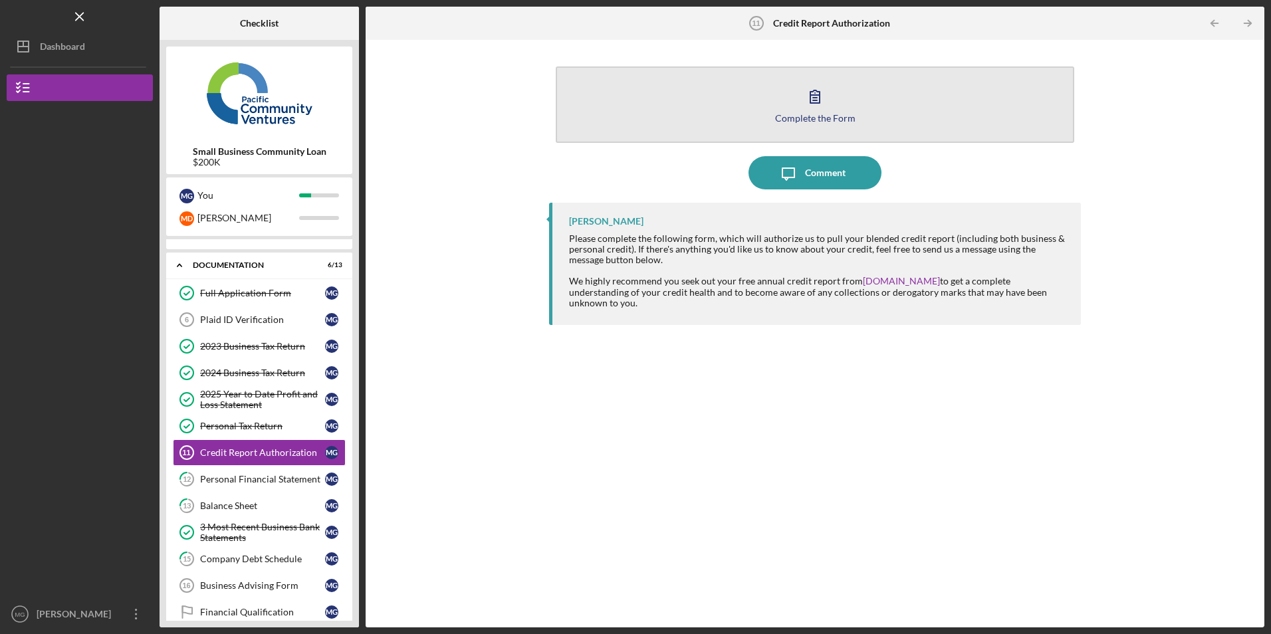
click at [706, 110] on button "Complete the Form Form" at bounding box center [815, 104] width 518 height 76
